Goal: Find specific page/section: Find specific page/section

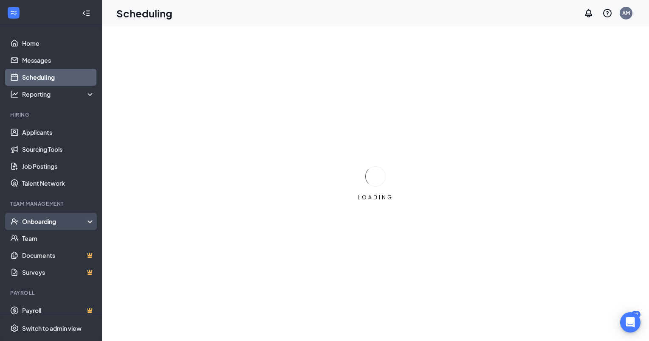
click at [56, 220] on div "Onboarding" at bounding box center [54, 221] width 65 height 8
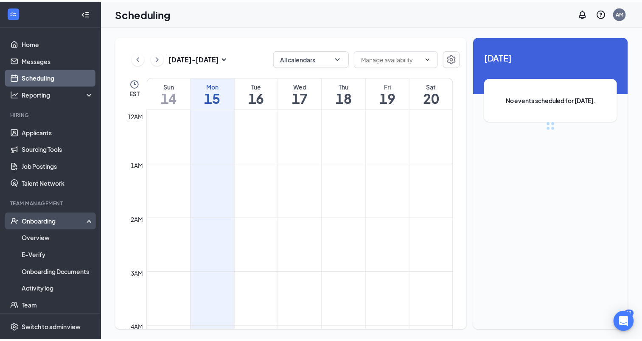
scroll to position [417, 0]
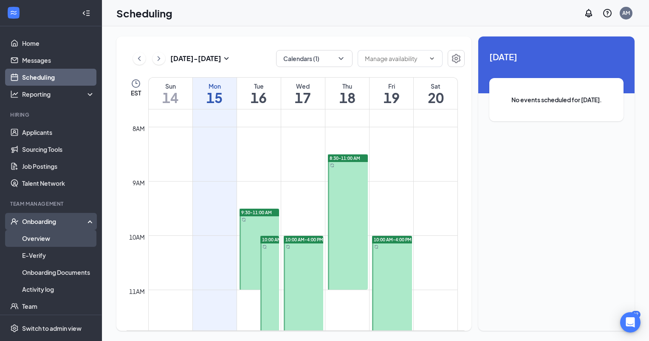
click at [46, 236] on link "Overview" at bounding box center [58, 238] width 73 height 17
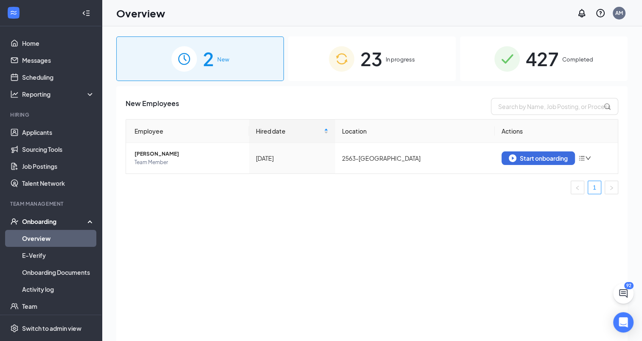
click at [397, 58] on span "In progress" at bounding box center [400, 59] width 29 height 8
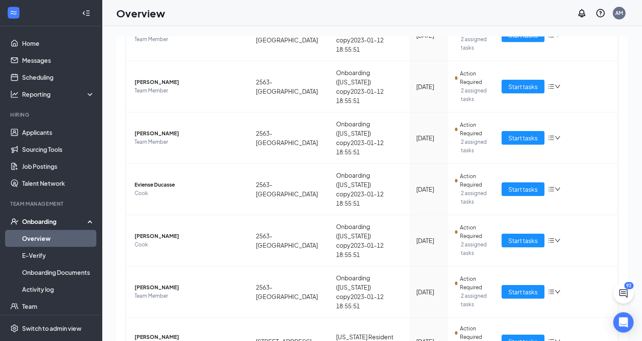
scroll to position [304, 0]
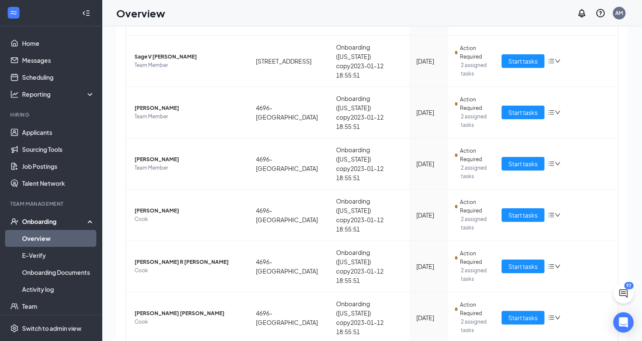
scroll to position [38, 0]
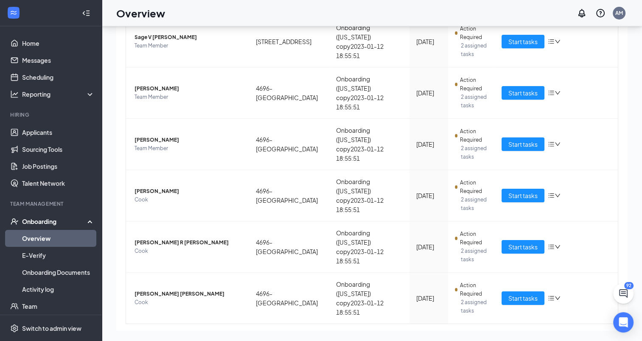
click at [589, 332] on link "3" at bounding box center [594, 338] width 13 height 13
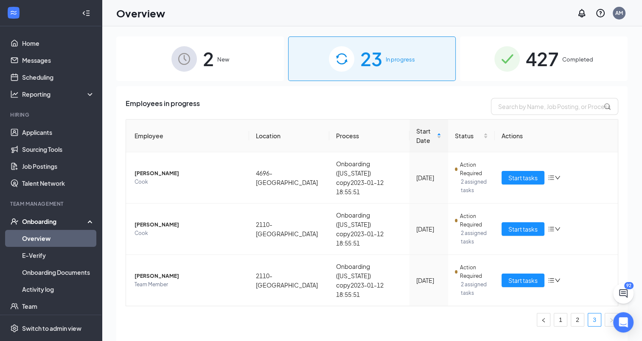
click at [552, 56] on span "427" at bounding box center [542, 58] width 33 height 29
